Goal: Check status: Check status

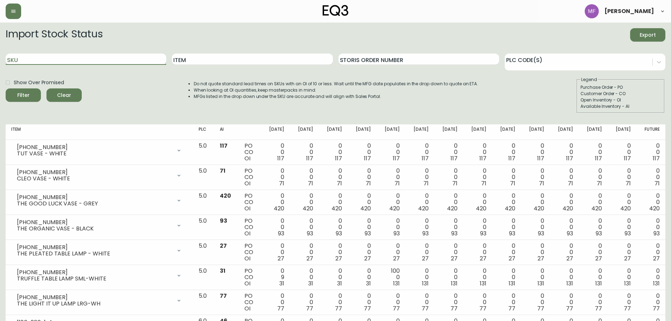
click at [94, 62] on input "SKU" at bounding box center [86, 59] width 161 height 11
paste input "[PHONE_NUMBER]"
click at [6, 88] on button "Filter" at bounding box center [23, 94] width 35 height 13
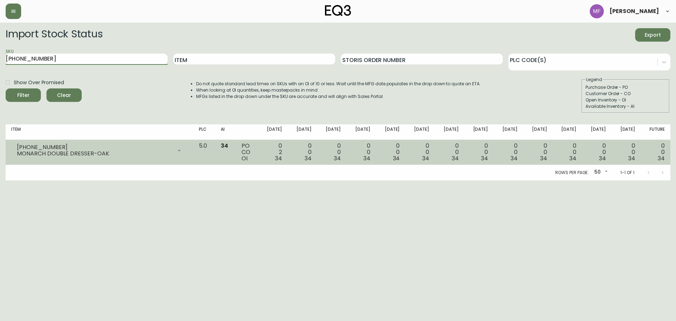
click at [81, 151] on div "MONARCH DOUBLE DRESSER-OAK" at bounding box center [94, 153] width 155 height 6
click at [45, 142] on td "[PHONE_NUMBER] MONARCH DOUBLE DRESSER-OAK Opening Balance 36 ( [DATE] ) Custome…" at bounding box center [100, 152] width 188 height 25
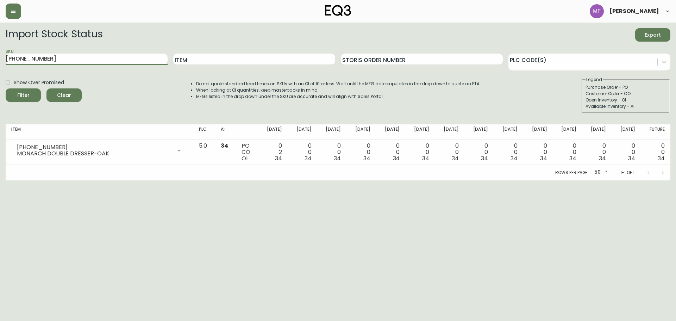
drag, startPoint x: 55, startPoint y: 59, endPoint x: -22, endPoint y: 58, distance: 77.1
click at [0, 58] on html "[PERSON_NAME] Import Stock Status Export SKU [PHONE_NUMBER] Item Storis Order N…" at bounding box center [338, 90] width 676 height 180
paste input "8519685"
drag, startPoint x: 30, startPoint y: 58, endPoint x: -89, endPoint y: 54, distance: 118.8
click at [0, 54] on html "[PERSON_NAME] Import Stock Status Export SKU 8519685 Item Storis Order Number P…" at bounding box center [338, 90] width 676 height 180
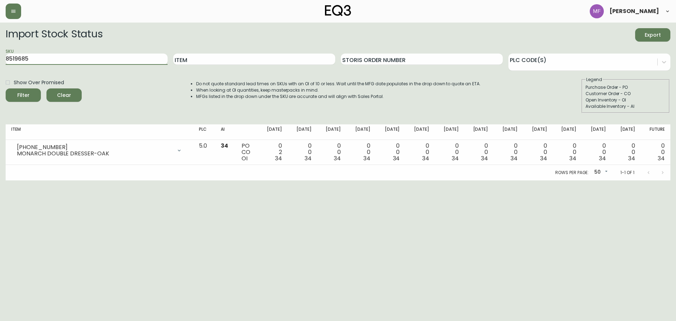
paste input "[PHONE_NUMBER]"
click at [6, 88] on button "Filter" at bounding box center [23, 94] width 35 height 13
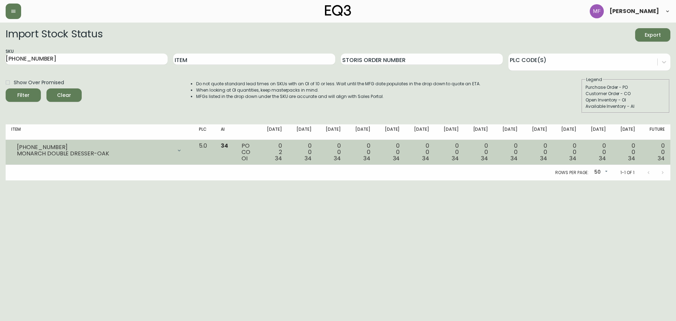
click at [69, 149] on div "[PHONE_NUMBER]" at bounding box center [94, 147] width 155 height 6
click at [68, 151] on div "MONARCH DOUBLE DRESSER-OAK" at bounding box center [94, 153] width 155 height 6
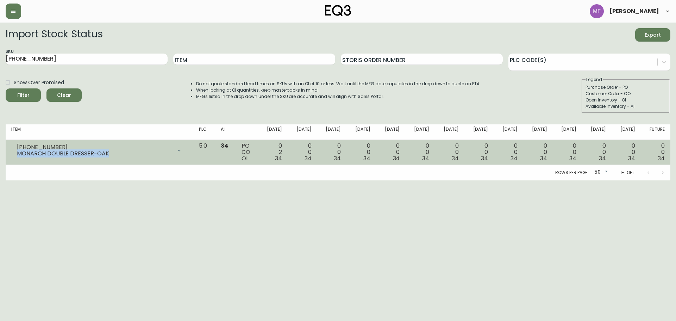
click at [68, 151] on div "MONARCH DOUBLE DRESSER-OAK" at bounding box center [94, 153] width 155 height 6
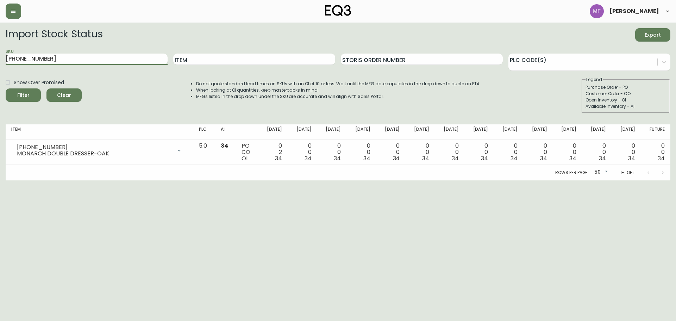
drag, startPoint x: 45, startPoint y: 60, endPoint x: -17, endPoint y: 52, distance: 62.6
click at [0, 52] on html "[PERSON_NAME] Import Stock Status Export SKU [PHONE_NUMBER] Item Storis Order N…" at bounding box center [338, 90] width 676 height 180
paste input "3020-423-4-B"
click at [6, 88] on button "Filter" at bounding box center [23, 94] width 35 height 13
drag, startPoint x: 86, startPoint y: 61, endPoint x: -55, endPoint y: 61, distance: 141.2
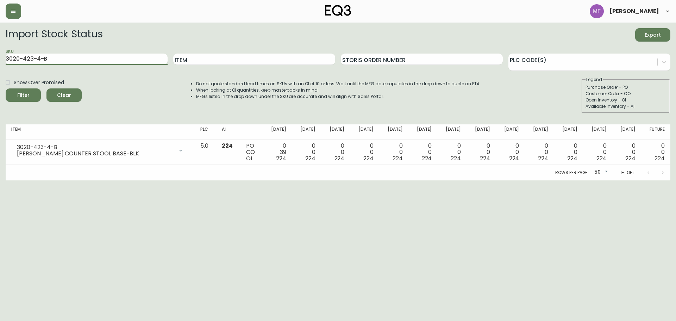
click at [0, 61] on html "[PERSON_NAME] Import Stock Status Export SKU 3020-423-4-B Item Storis Order Num…" at bounding box center [338, 90] width 676 height 180
paste input "32-A"
click at [6, 88] on button "Filter" at bounding box center [23, 94] width 35 height 13
drag, startPoint x: 69, startPoint y: 59, endPoint x: -61, endPoint y: 59, distance: 129.6
click at [0, 59] on html "[PERSON_NAME] Import Stock Status Export SKU 3020-423-32-A Item Storis Order Nu…" at bounding box center [338, 90] width 676 height 180
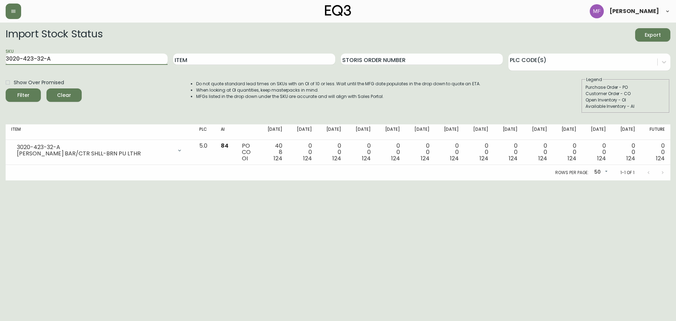
paste input "[PHONE_NUMBER]"
click at [6, 88] on button "Filter" at bounding box center [23, 94] width 35 height 13
drag, startPoint x: 74, startPoint y: 61, endPoint x: -47, endPoint y: 58, distance: 121.2
click at [0, 58] on html "[PERSON_NAME] Import Stock Status Export SKU [PHONE_NUMBER] Item Storis Order N…" at bounding box center [338, 90] width 676 height 180
paste input "32"
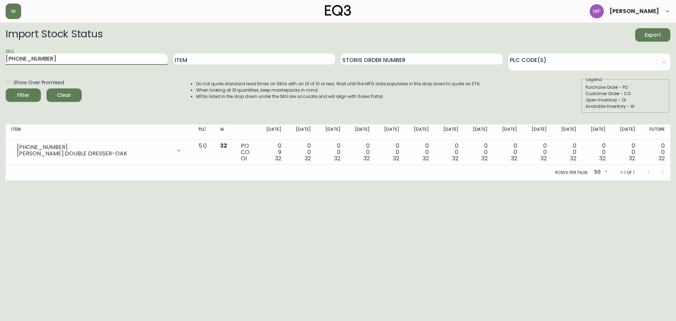
click at [6, 88] on button "Filter" at bounding box center [23, 94] width 35 height 13
drag, startPoint x: -24, startPoint y: 59, endPoint x: -42, endPoint y: 59, distance: 18.7
click at [0, 59] on html "[PERSON_NAME] Import Stock Status Export SKU [PHONE_NUMBER] Item Storis Order N…" at bounding box center [338, 90] width 676 height 180
paste input "625"
click at [6, 88] on button "Filter" at bounding box center [23, 94] width 35 height 13
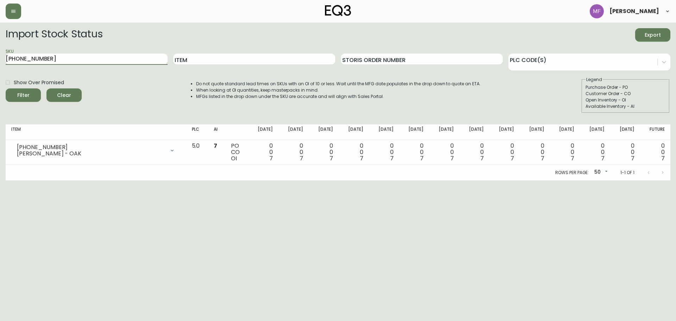
drag, startPoint x: 61, startPoint y: 58, endPoint x: 0, endPoint y: 49, distance: 61.9
click at [2, 50] on main "Import Stock Status Export SKU [PHONE_NUMBER] Item Storis Order Number PLC Code…" at bounding box center [338, 102] width 676 height 158
paste input "0451-13"
type input "[PHONE_NUMBER]"
click at [6, 88] on button "Filter" at bounding box center [23, 94] width 35 height 13
